Goal: Communication & Community: Ask a question

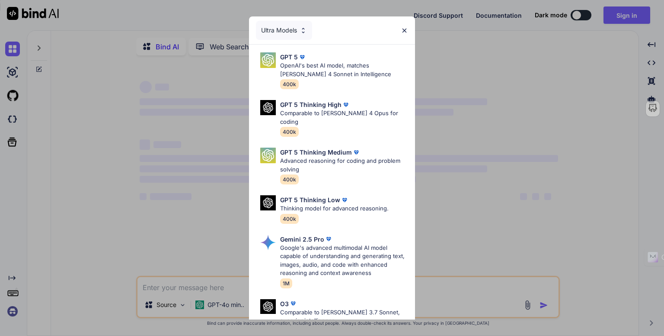
click at [583, 14] on div "Ultra Models GPT 5 OpenAI's best AI model, matches [PERSON_NAME] 4 Sonnet in In…" at bounding box center [332, 168] width 664 height 336
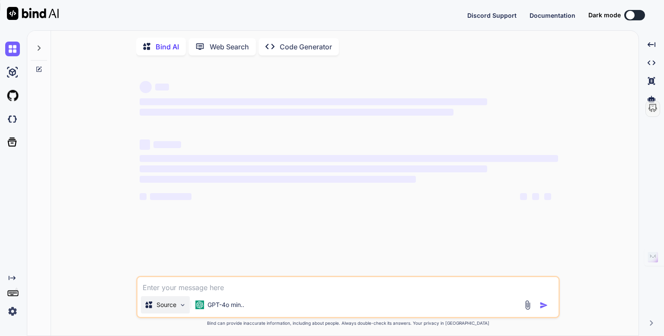
click at [183, 307] on img at bounding box center [182, 304] width 7 height 7
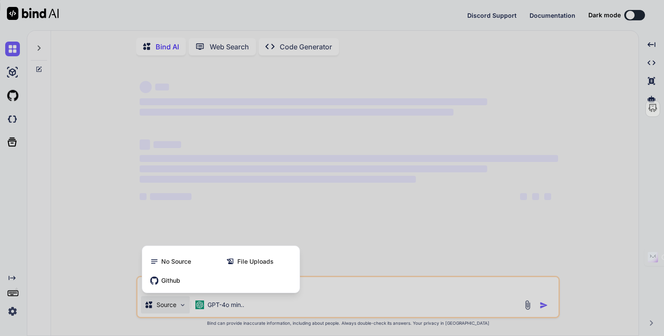
click at [104, 200] on div at bounding box center [332, 168] width 664 height 336
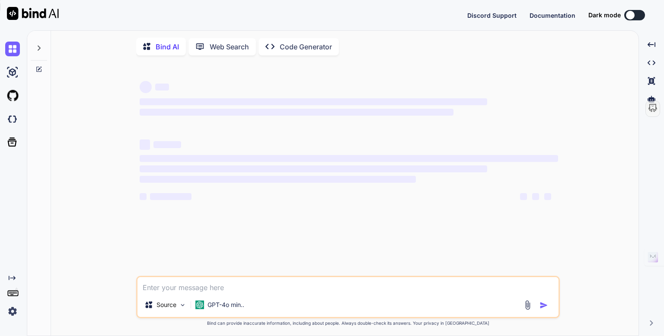
click at [636, 13] on button at bounding box center [635, 15] width 21 height 10
click at [644, 16] on button at bounding box center [635, 15] width 21 height 10
click at [638, 13] on button at bounding box center [635, 15] width 21 height 10
click at [12, 313] on img at bounding box center [12, 311] width 15 height 15
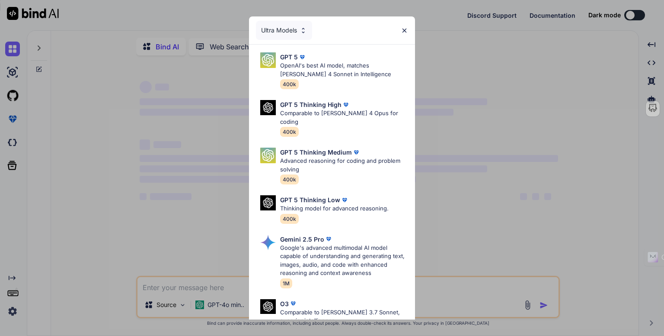
click at [407, 29] on img at bounding box center [404, 30] width 7 height 7
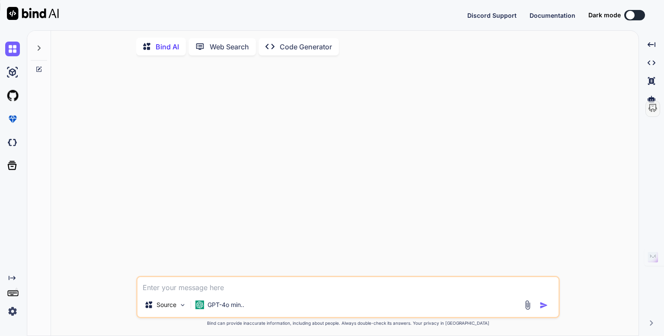
click at [639, 13] on button at bounding box center [635, 15] width 21 height 10
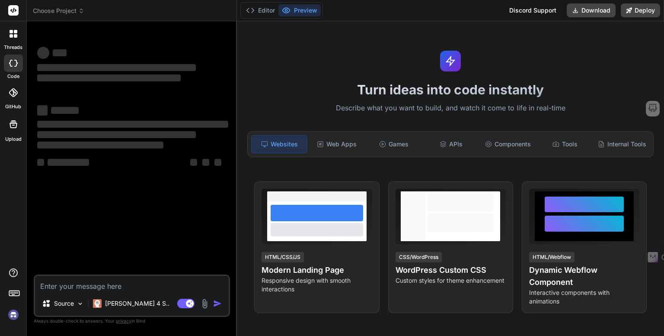
click at [12, 317] on img at bounding box center [13, 314] width 15 height 15
type textarea "x"
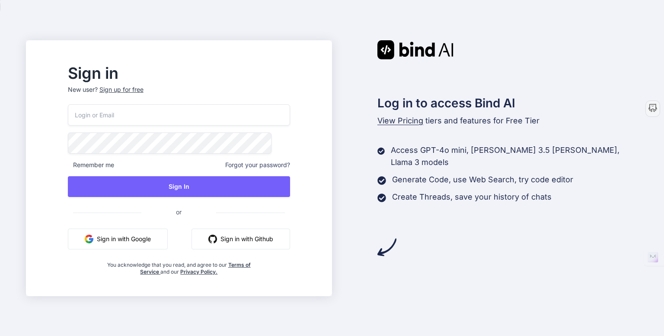
click at [156, 237] on button "Sign in with Google" at bounding box center [118, 238] width 100 height 21
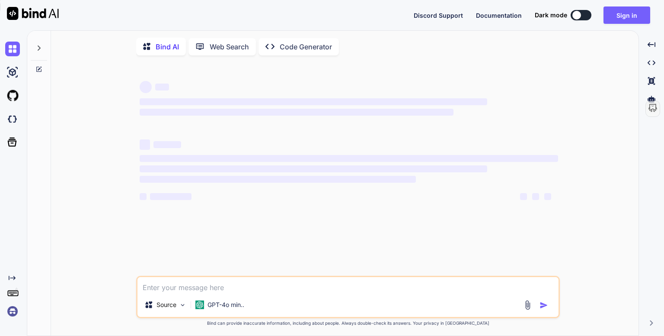
type textarea "x"
click at [13, 310] on img at bounding box center [12, 311] width 15 height 15
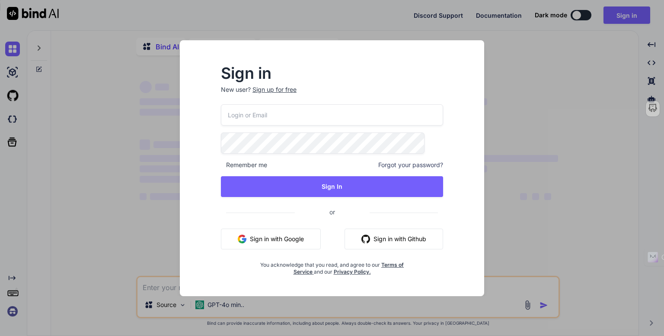
click at [282, 237] on button "Sign in with Google" at bounding box center [271, 238] width 100 height 21
click at [265, 234] on button "Sign in with Google" at bounding box center [271, 238] width 100 height 21
